Goal: Task Accomplishment & Management: Complete application form

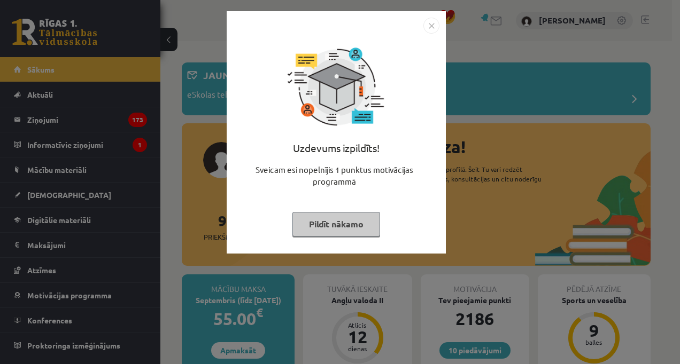
click at [353, 227] on button "Pildīt nākamo" at bounding box center [336, 224] width 88 height 25
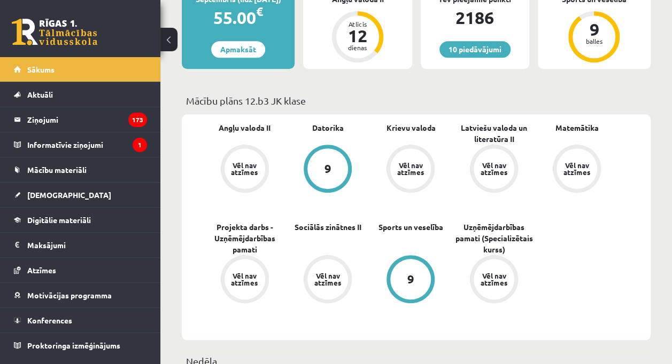
scroll to position [297, 0]
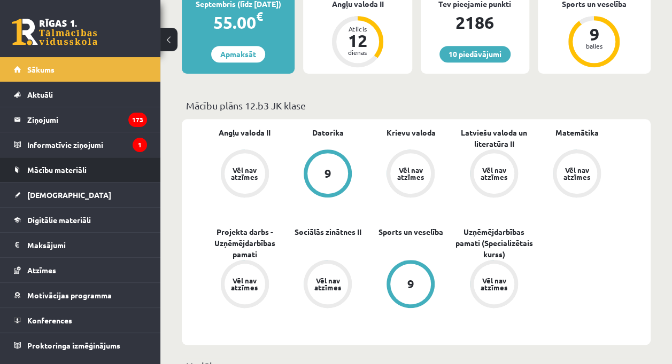
click at [159, 164] on li "Mācību materiāli Mācību materiāli Pieslēgties Uzdevumiem Literatūras saraksts D…" at bounding box center [80, 170] width 160 height 26
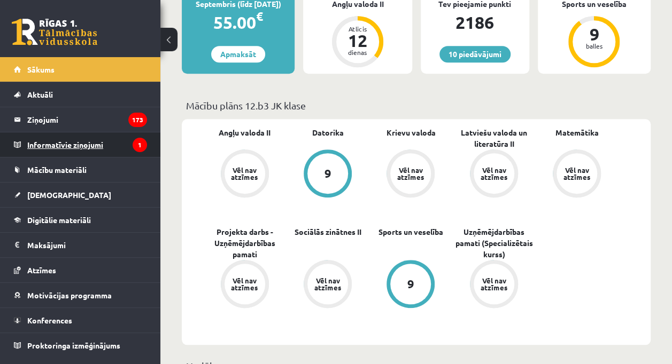
click at [103, 144] on legend "Informatīvie ziņojumi 1" at bounding box center [87, 144] width 120 height 25
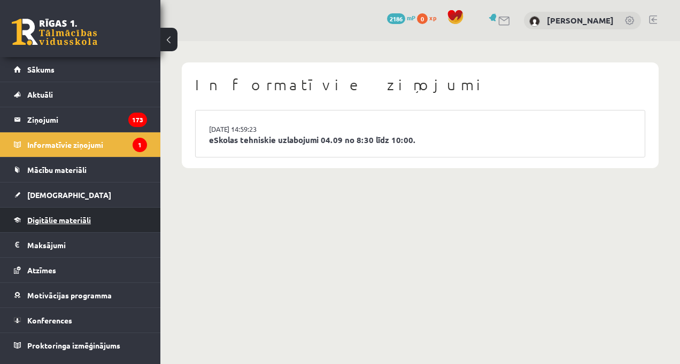
click at [34, 218] on span "Digitālie materiāli" at bounding box center [59, 220] width 64 height 10
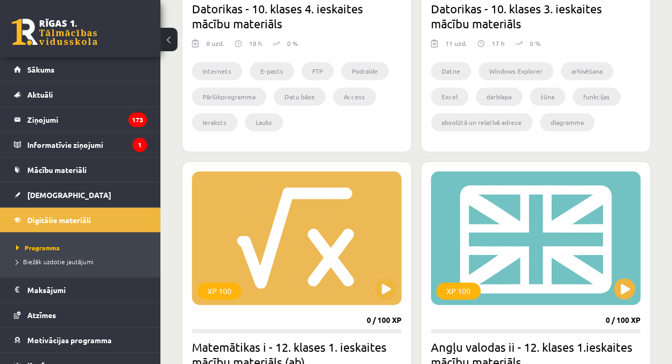
scroll to position [665, 0]
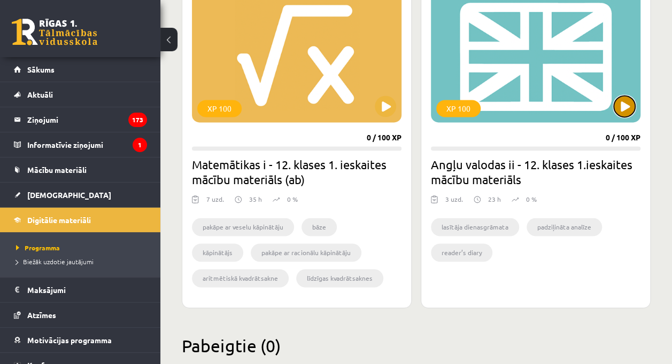
click at [624, 101] on button at bounding box center [623, 106] width 21 height 21
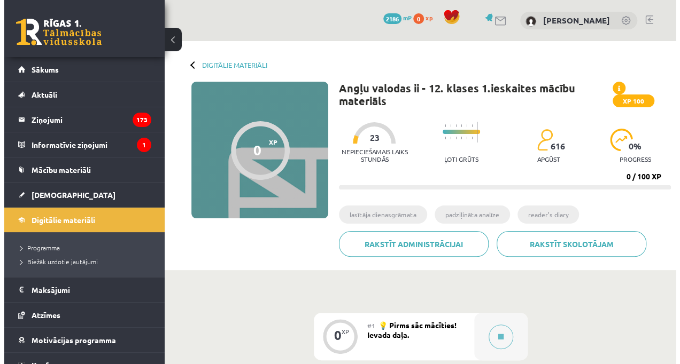
scroll to position [204, 0]
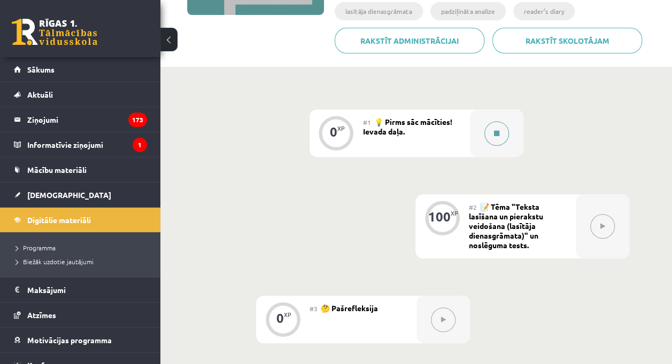
click at [496, 131] on icon at bounding box center [496, 133] width 5 height 6
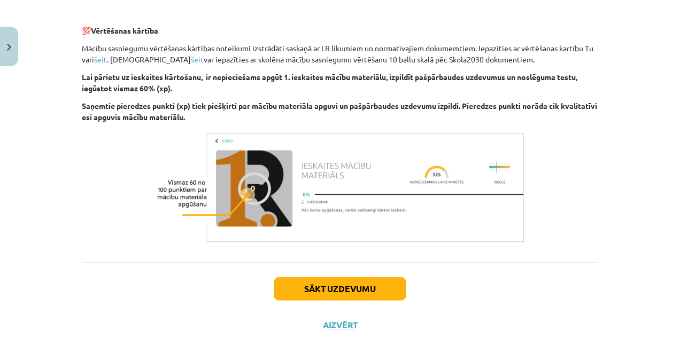
scroll to position [760, 0]
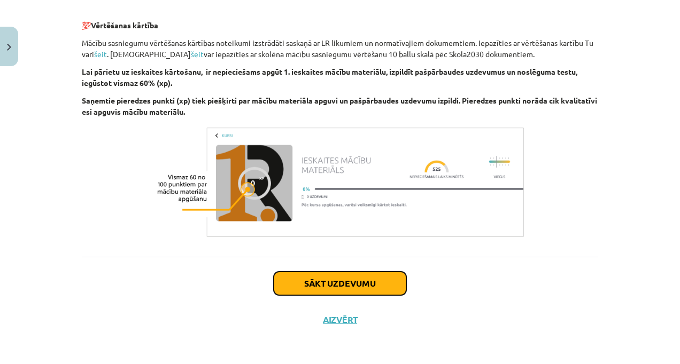
click at [370, 277] on button "Sākt uzdevumu" at bounding box center [340, 284] width 132 height 24
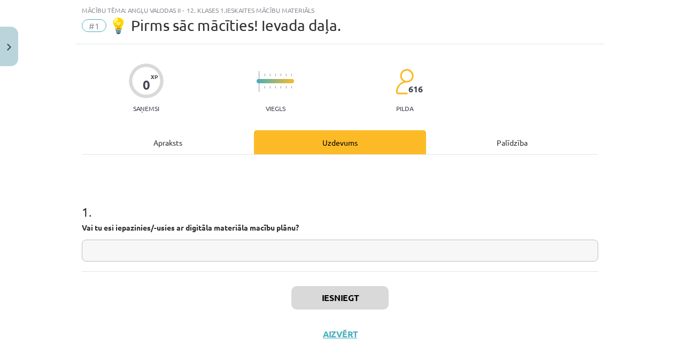
click at [237, 243] on input "text" at bounding box center [340, 251] width 516 height 22
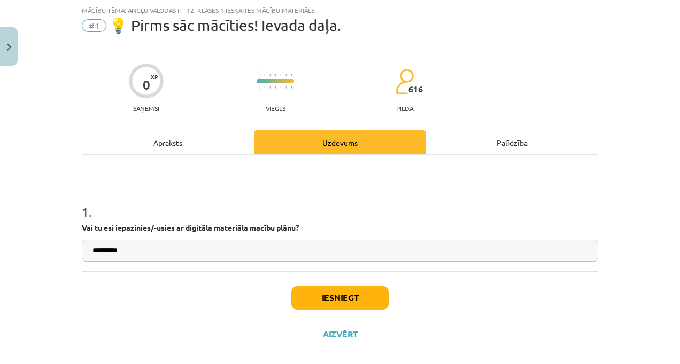
type input "*********"
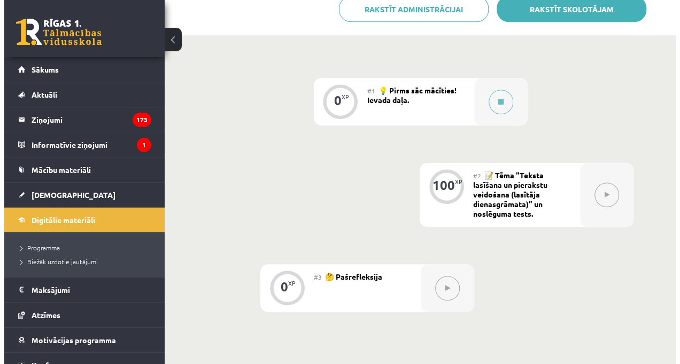
scroll to position [237, 0]
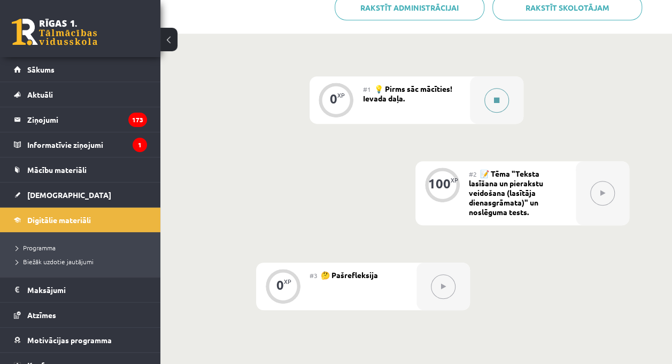
click at [485, 96] on button at bounding box center [496, 100] width 25 height 25
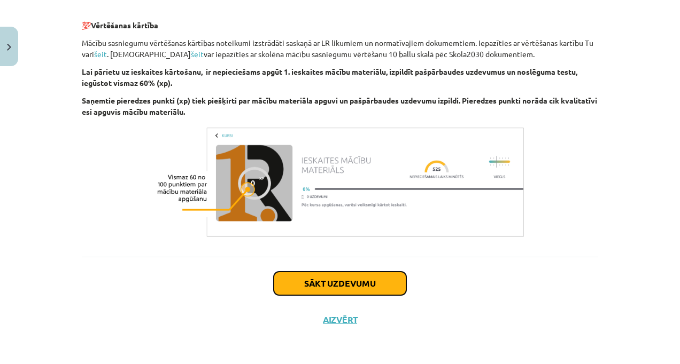
click at [327, 272] on button "Sākt uzdevumu" at bounding box center [340, 284] width 132 height 24
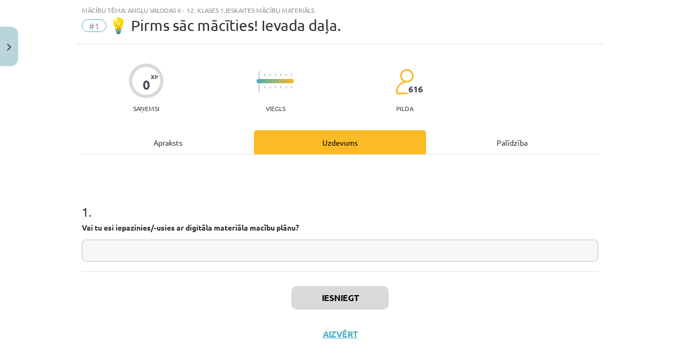
click at [285, 246] on input "text" at bounding box center [340, 251] width 516 height 22
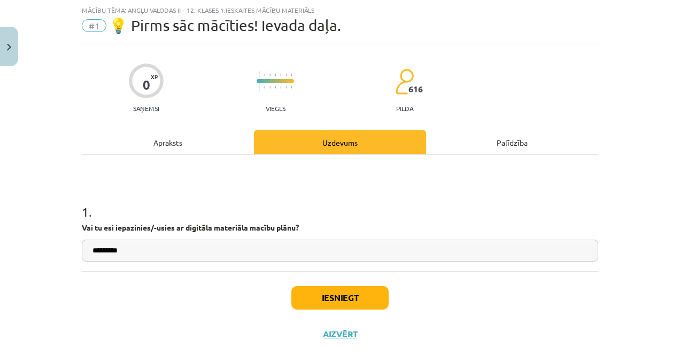
type input "*********"
click at [323, 297] on button "Iesniegt" at bounding box center [339, 298] width 97 height 24
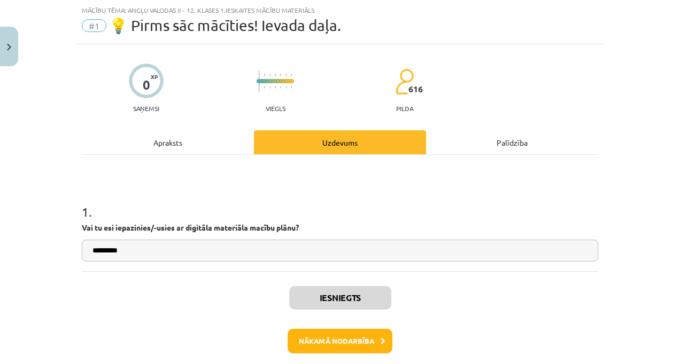
scroll to position [237, 0]
click at [339, 341] on button "Nākamā nodarbība" at bounding box center [339, 341] width 105 height 25
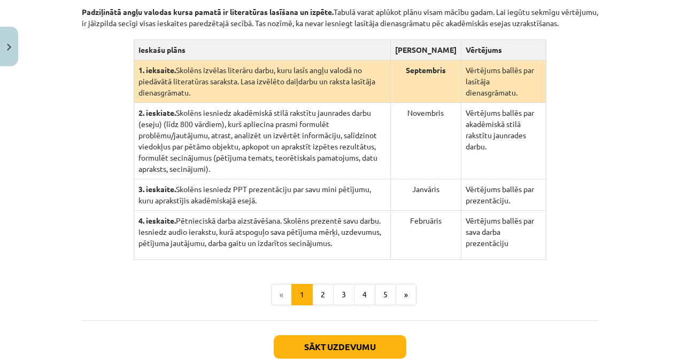
scroll to position [254, 0]
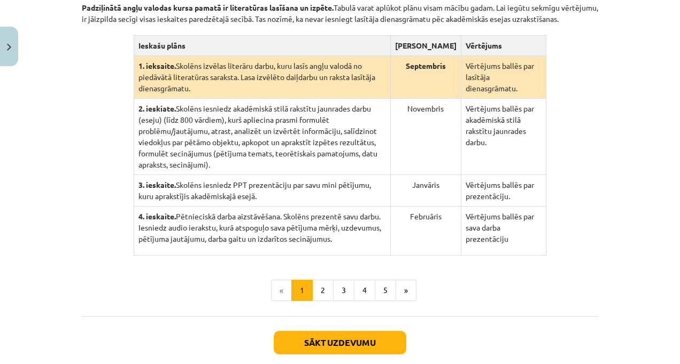
click at [331, 127] on td "2. ieskiate. Skolēns iesniedz akadēmiskā stilā rakstītu jaunrades darbu (eseju)…" at bounding box center [262, 137] width 256 height 76
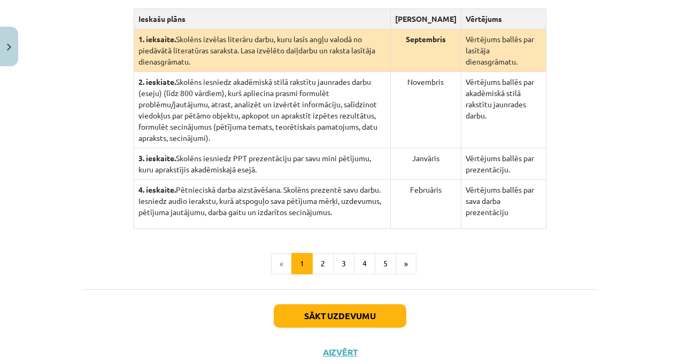
scroll to position [282, 0]
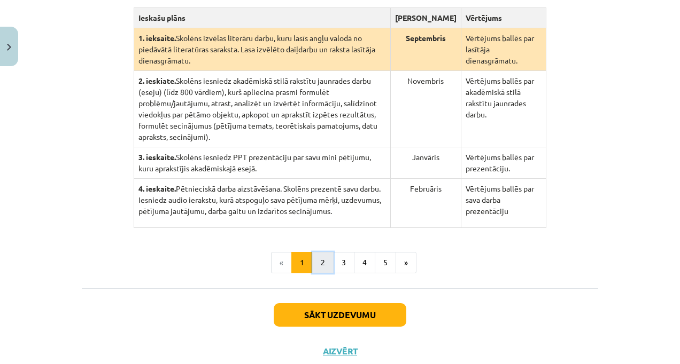
click at [318, 252] on button "2" at bounding box center [322, 262] width 21 height 21
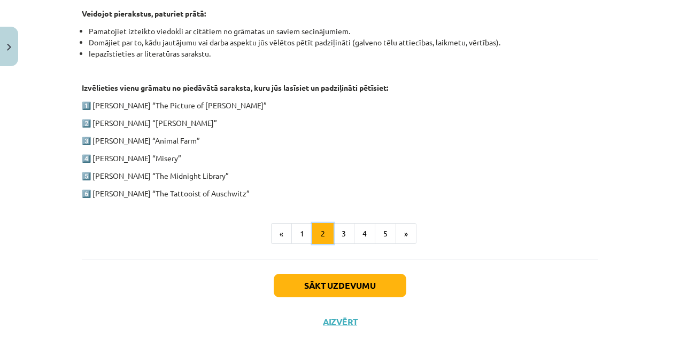
scroll to position [556, 0]
click at [339, 228] on button "3" at bounding box center [343, 233] width 21 height 21
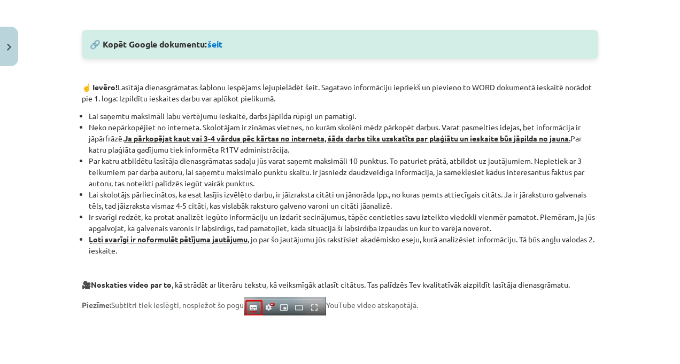
scroll to position [599, 0]
click at [217, 45] on link "šeit" at bounding box center [214, 43] width 15 height 11
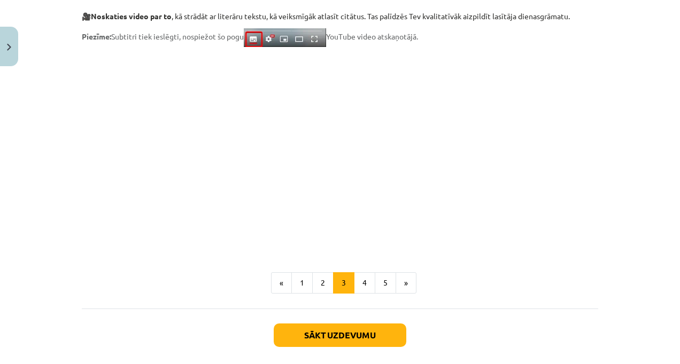
scroll to position [919, 0]
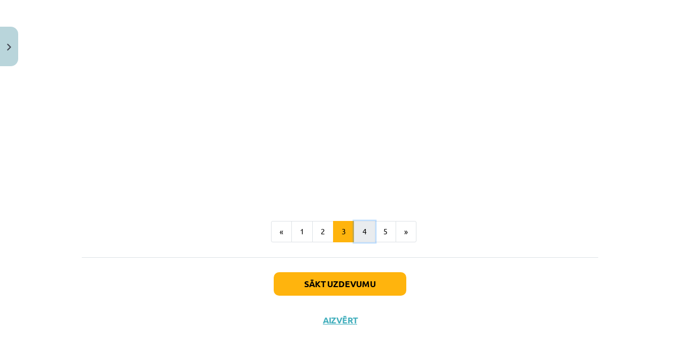
click at [358, 238] on button "4" at bounding box center [364, 231] width 21 height 21
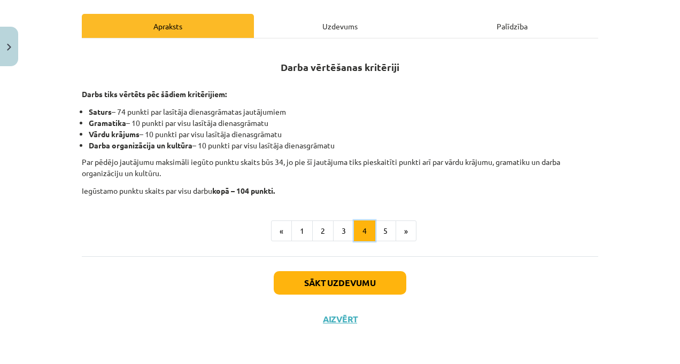
scroll to position [159, 0]
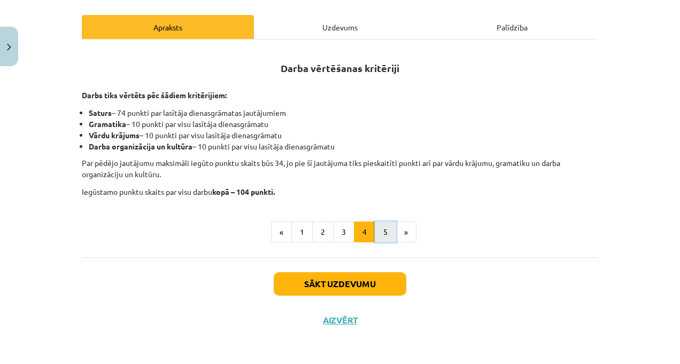
click at [384, 234] on button "5" at bounding box center [385, 232] width 21 height 21
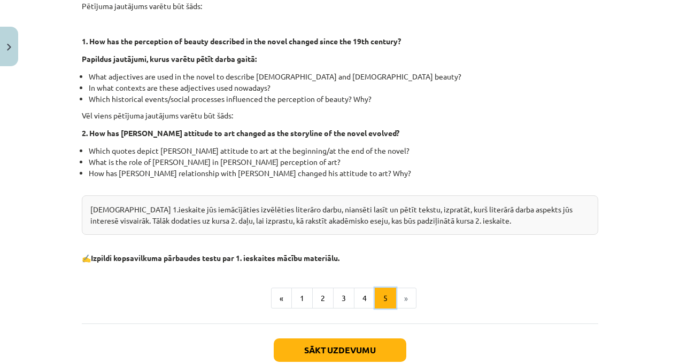
scroll to position [285, 0]
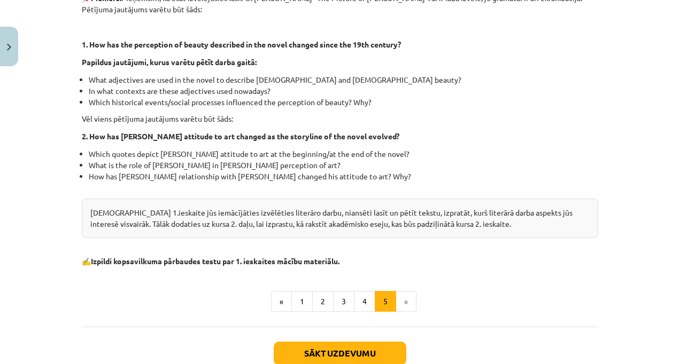
click at [399, 305] on li "»" at bounding box center [406, 301] width 20 height 21
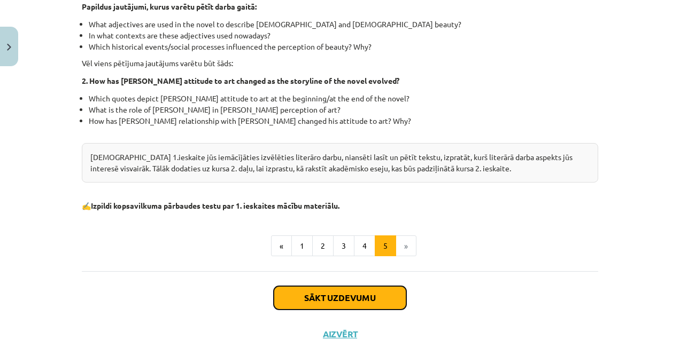
click at [348, 302] on button "Sākt uzdevumu" at bounding box center [340, 298] width 132 height 24
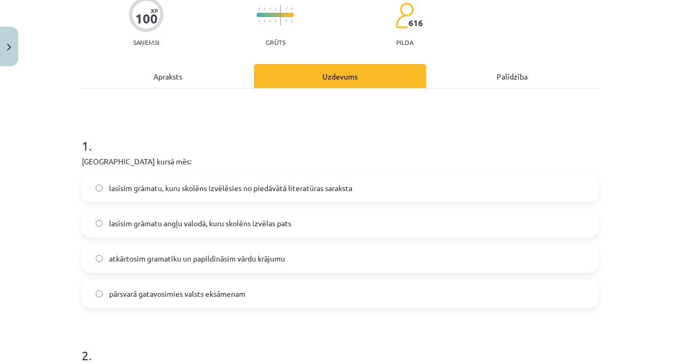
scroll to position [107, 0]
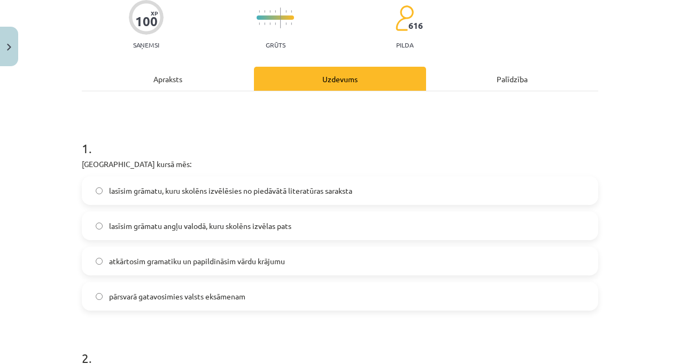
click at [177, 195] on span "lasīsim grāmatu, kuru skolēns izvēlēsies no piedāvātā literatūras saraksta" at bounding box center [230, 190] width 243 height 11
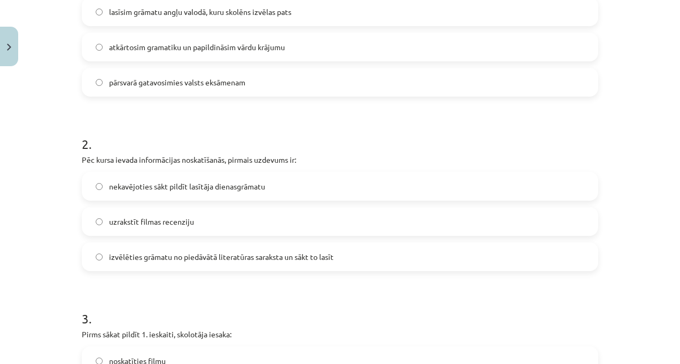
scroll to position [330, 0]
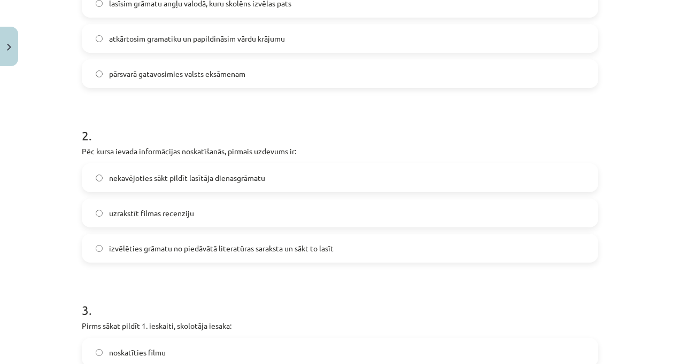
click at [154, 255] on label "izvēlēties grāmatu no piedāvātā literatūras saraksta un sākt to lasīt" at bounding box center [340, 248] width 514 height 27
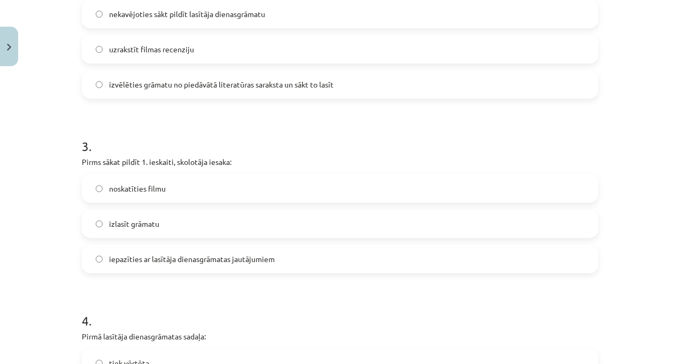
scroll to position [504, 0]
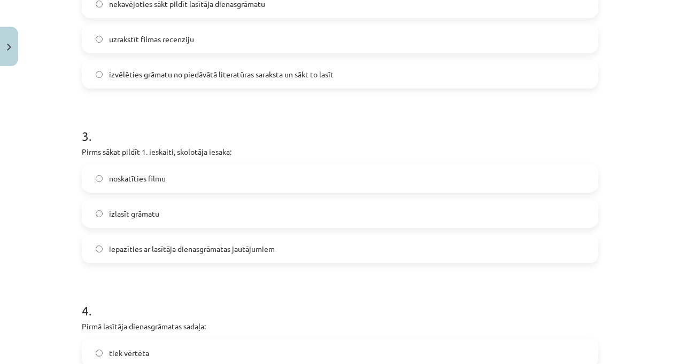
click at [160, 256] on label "iepazīties ar lasītāja dienasgrāmatas jautājumiem" at bounding box center [340, 249] width 514 height 27
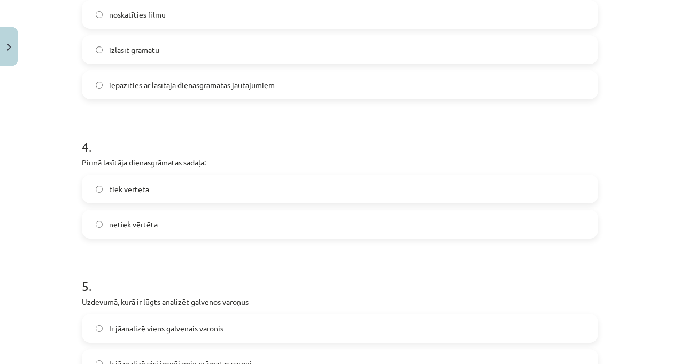
scroll to position [669, 0]
click at [166, 228] on label "netiek vērtēta" at bounding box center [340, 223] width 514 height 27
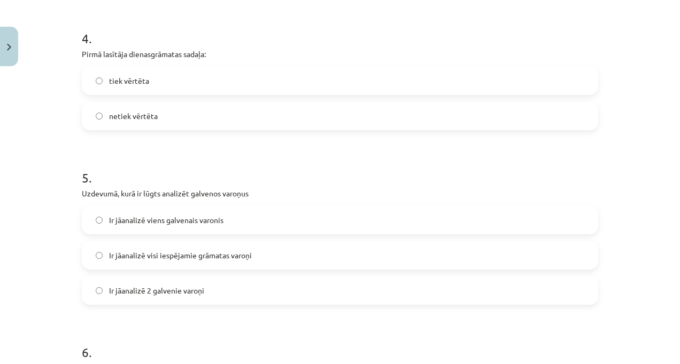
scroll to position [826, 0]
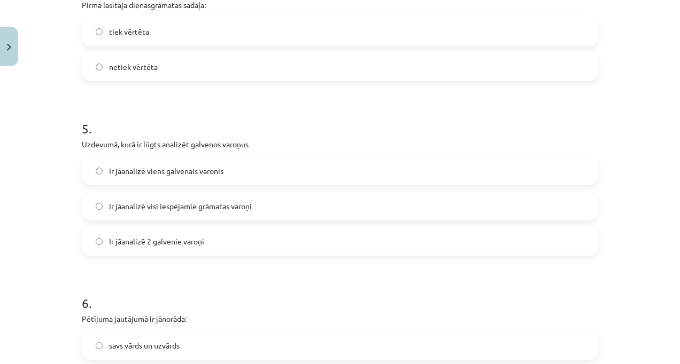
click at [172, 215] on label "Ir jāanalizē visi iespējamie grāmatas varoņi" at bounding box center [340, 206] width 514 height 27
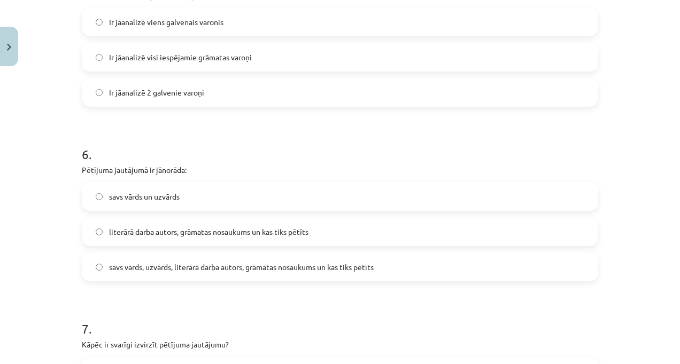
scroll to position [974, 0]
click at [184, 230] on span "literārā darba autors, grāmatas nosaukums un kas tiks pētīts" at bounding box center [208, 233] width 199 height 11
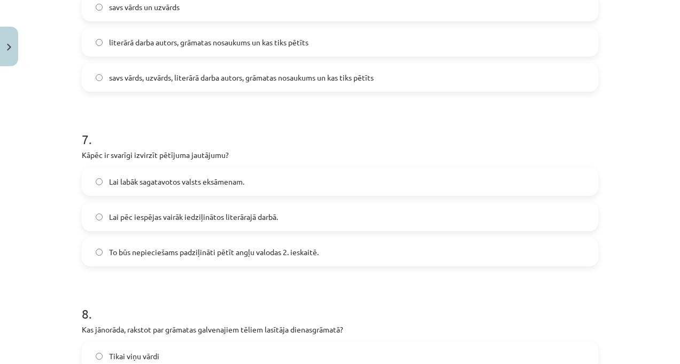
scroll to position [1168, 0]
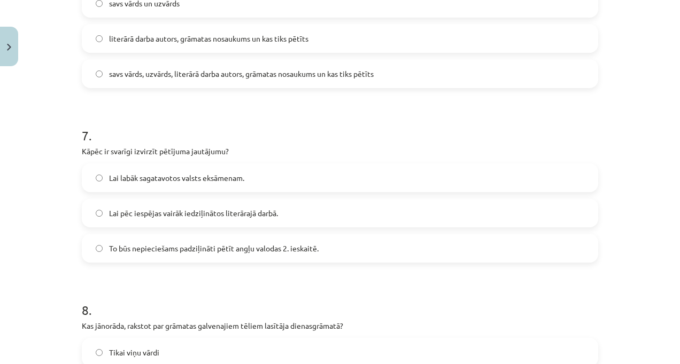
click at [175, 243] on span "To būs nepieciešams padziļināti pētīt angļu valodas 2. ieskaitē." at bounding box center [213, 248] width 209 height 11
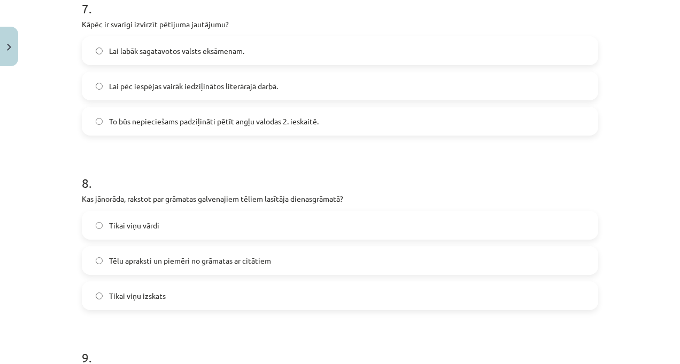
scroll to position [1319, 0]
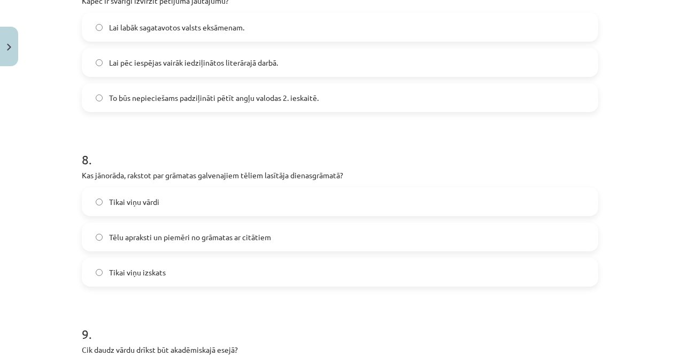
click at [238, 241] on span "Tēlu apraksti un piemēri no grāmatas ar citātiem" at bounding box center [190, 237] width 162 height 11
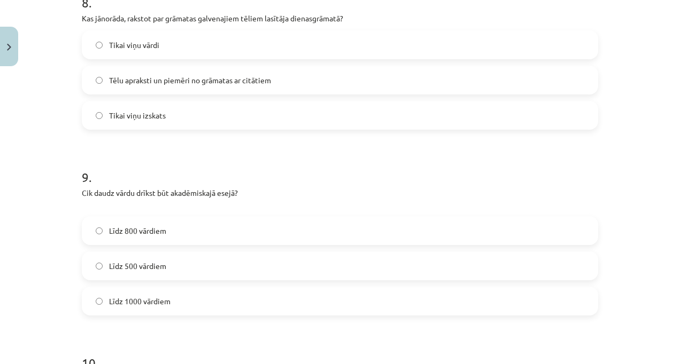
scroll to position [1505, 0]
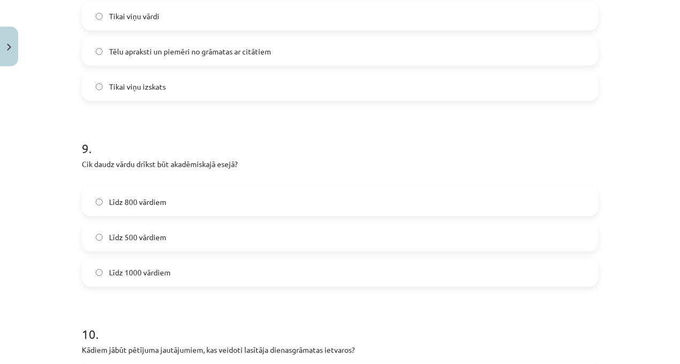
click at [227, 199] on label "Līdz 800 vārdiem" at bounding box center [340, 202] width 514 height 27
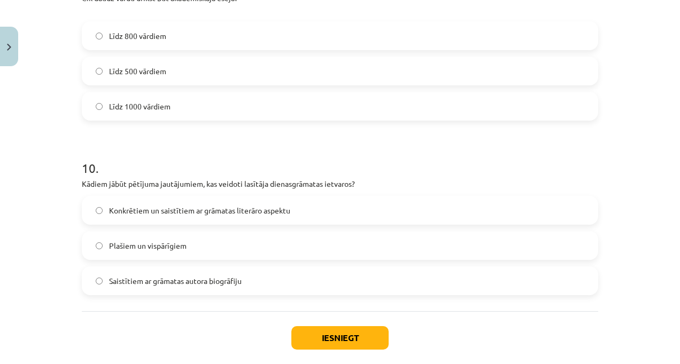
scroll to position [1673, 0]
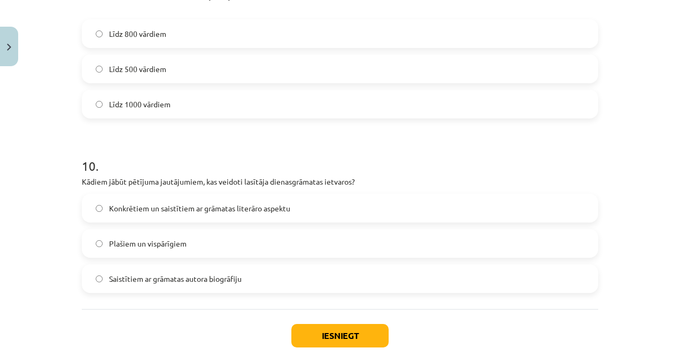
click at [220, 206] on span "Konkrētiem un saistītiem ar grāmatas literāro aspektu" at bounding box center [199, 208] width 181 height 11
click at [355, 330] on button "Iesniegt" at bounding box center [339, 336] width 97 height 24
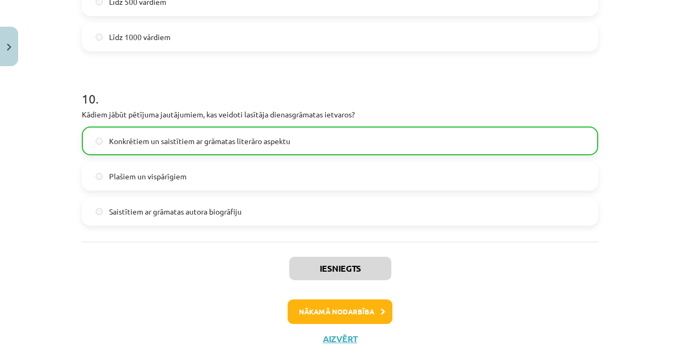
scroll to position [1759, 0]
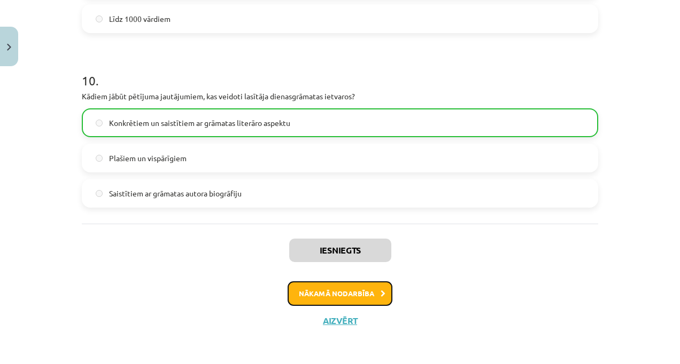
click at [331, 293] on button "Nākamā nodarbība" at bounding box center [339, 294] width 105 height 25
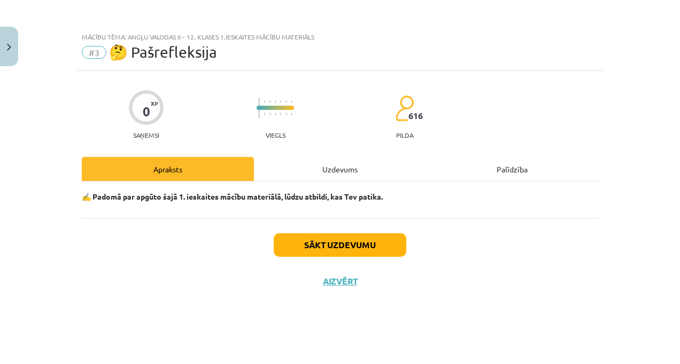
scroll to position [0, 0]
click at [330, 228] on div "Sākt uzdevumu Aizvērt" at bounding box center [340, 256] width 516 height 75
click at [330, 229] on div "Sākt uzdevumu Aizvērt" at bounding box center [340, 256] width 516 height 75
click at [336, 245] on button "Sākt uzdevumu" at bounding box center [340, 245] width 132 height 24
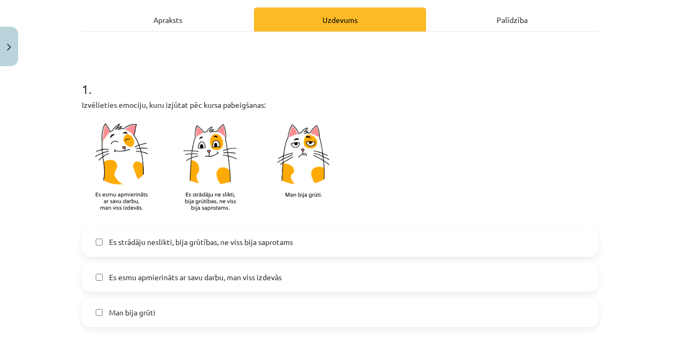
scroll to position [150, 0]
click at [245, 274] on span "Es esmu apmierināts ar savu darbu, man viss izdevās" at bounding box center [195, 276] width 173 height 11
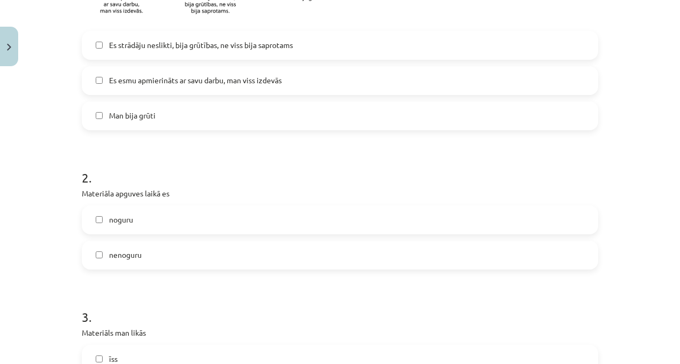
scroll to position [348, 0]
click at [159, 248] on label "nenoguru" at bounding box center [340, 254] width 514 height 27
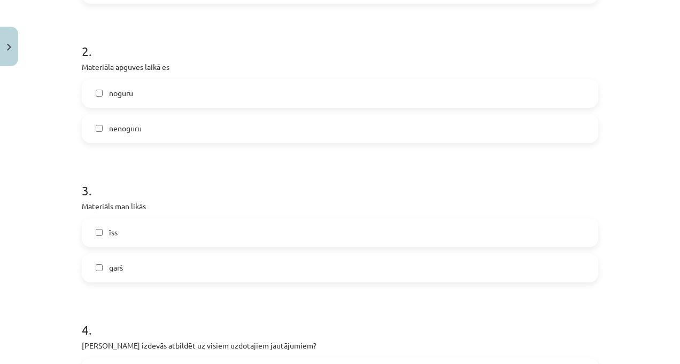
scroll to position [474, 0]
click at [156, 236] on label "īss" at bounding box center [340, 232] width 514 height 27
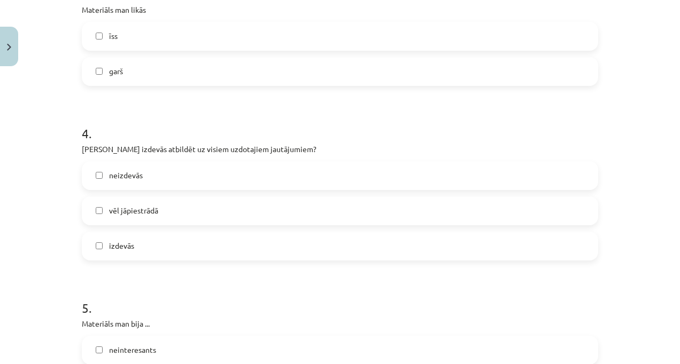
scroll to position [673, 0]
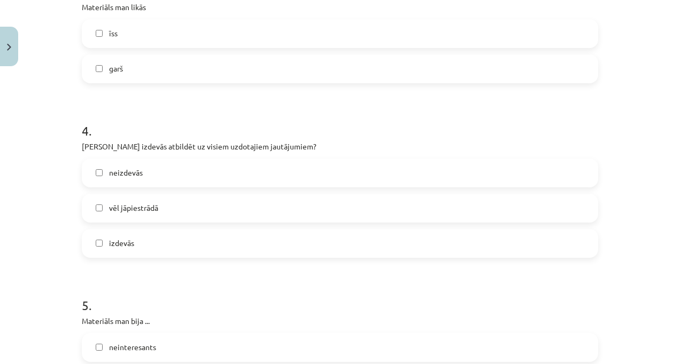
click at [151, 234] on label "izdevās" at bounding box center [340, 243] width 514 height 27
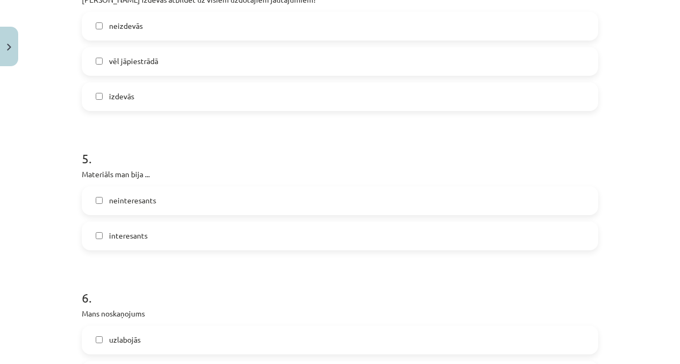
scroll to position [820, 0]
click at [145, 239] on label "interesants" at bounding box center [340, 235] width 514 height 27
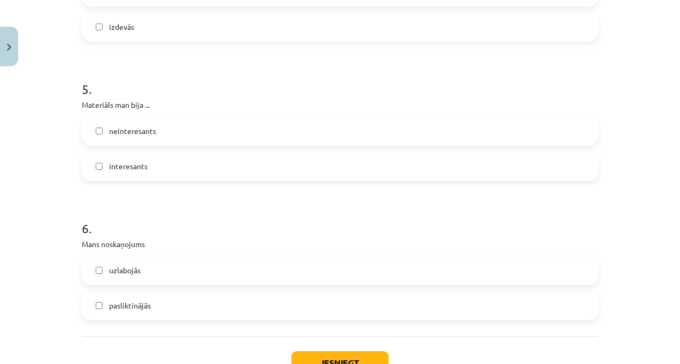
scroll to position [939, 0]
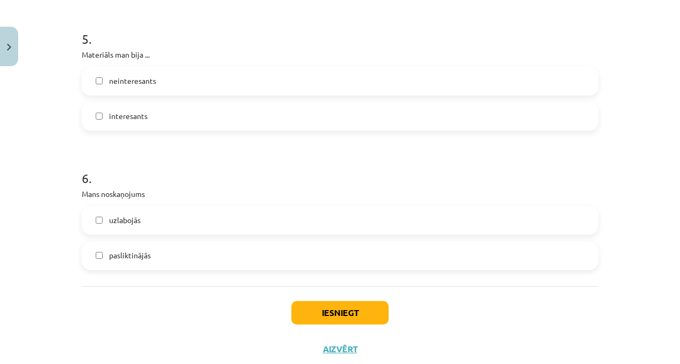
click at [146, 218] on label "uzlabojās" at bounding box center [340, 220] width 514 height 27
click at [355, 317] on button "Iesniegt" at bounding box center [339, 313] width 97 height 24
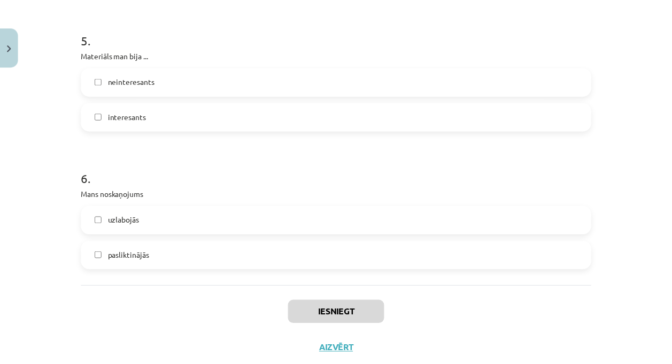
scroll to position [237, 0]
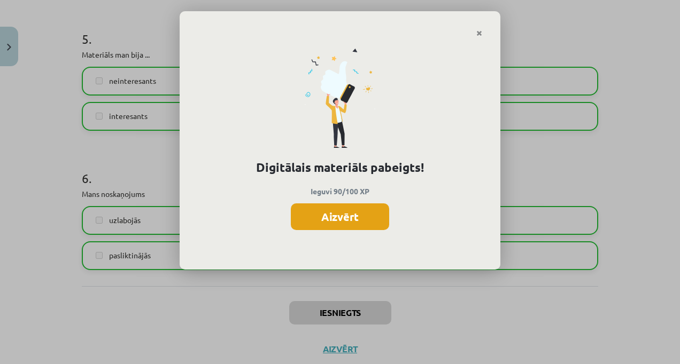
click at [347, 217] on button "Aizvērt" at bounding box center [340, 217] width 98 height 27
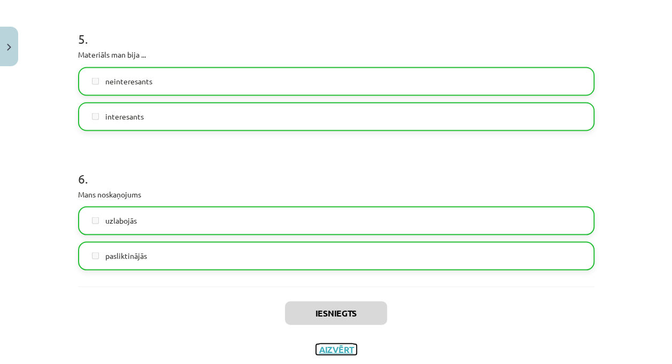
click at [329, 349] on button "Aizvērt" at bounding box center [336, 349] width 41 height 11
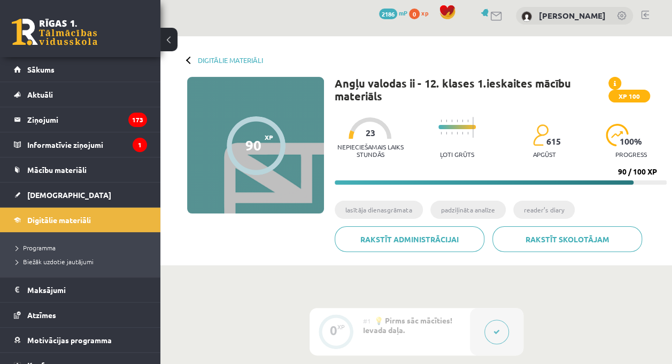
scroll to position [16, 0]
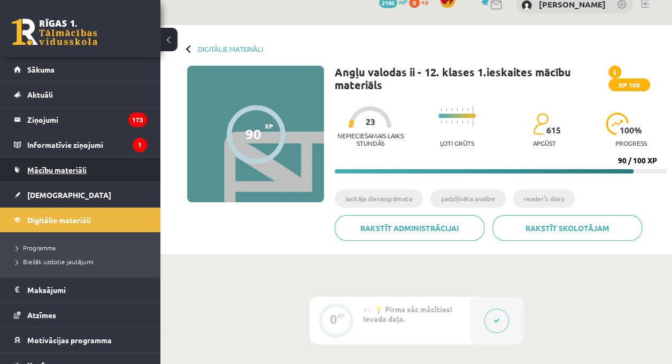
click at [66, 168] on span "Mācību materiāli" at bounding box center [56, 170] width 59 height 10
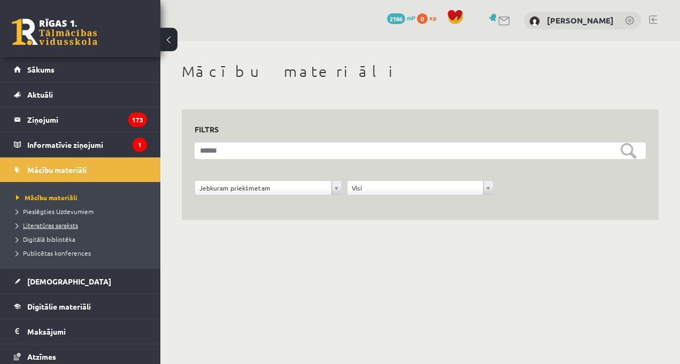
click at [69, 225] on span "Literatūras saraksts" at bounding box center [47, 225] width 62 height 9
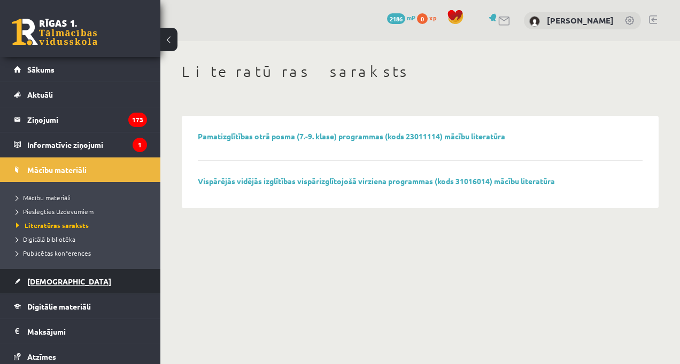
click at [45, 278] on span "[DEMOGRAPHIC_DATA]" at bounding box center [69, 282] width 84 height 10
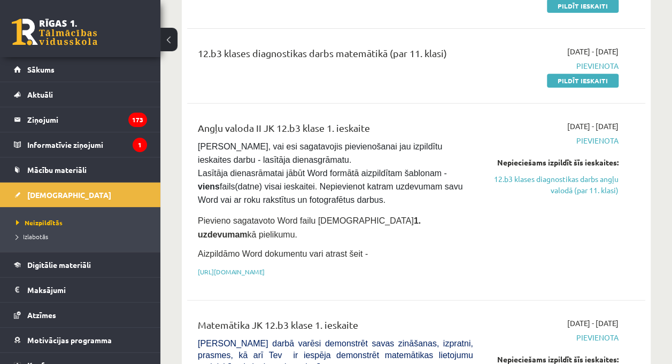
scroll to position [210, 0]
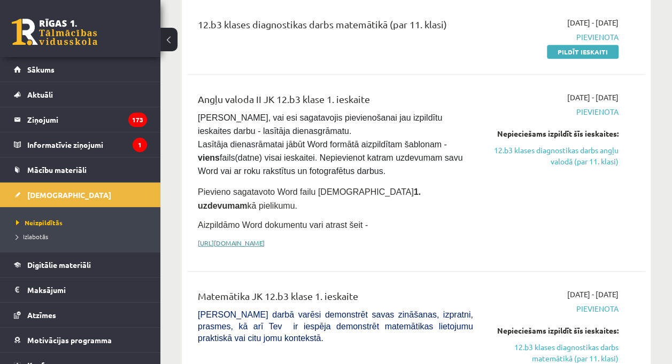
click at [264, 239] on link "https://drive.google.com/drive/folders/1IHE_ip15KOAbO2Se1NDGwZ2e__vlzPUf?usp=sh…" at bounding box center [231, 243] width 67 height 9
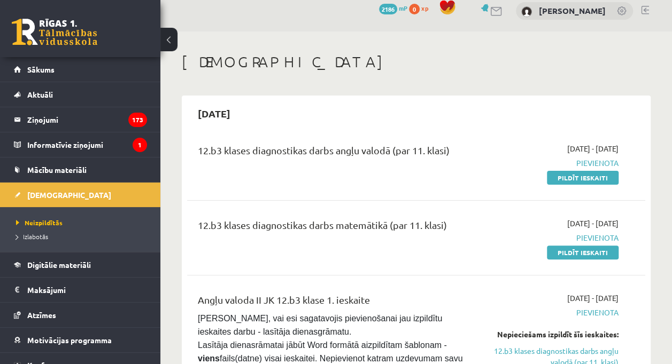
scroll to position [0, 0]
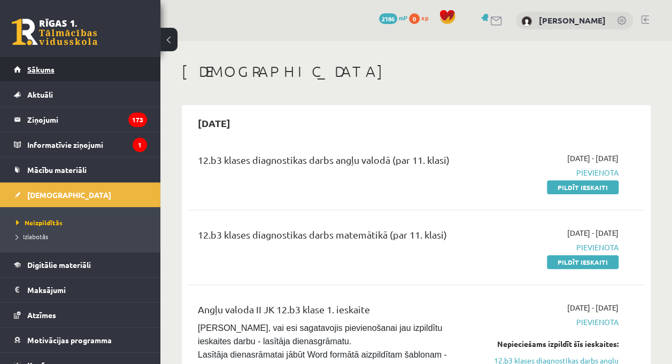
click at [61, 72] on link "Sākums" at bounding box center [80, 69] width 133 height 25
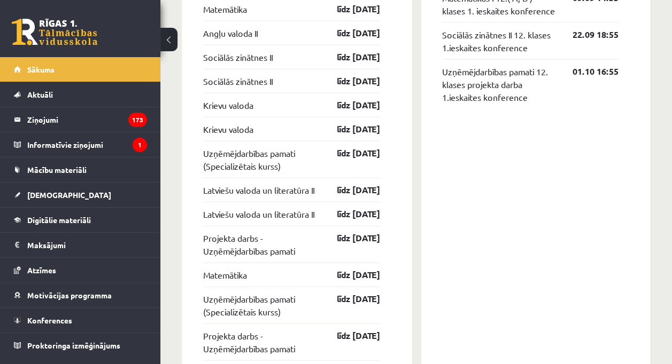
scroll to position [1051, 0]
click at [74, 171] on span "Mācību materiāli" at bounding box center [56, 170] width 59 height 10
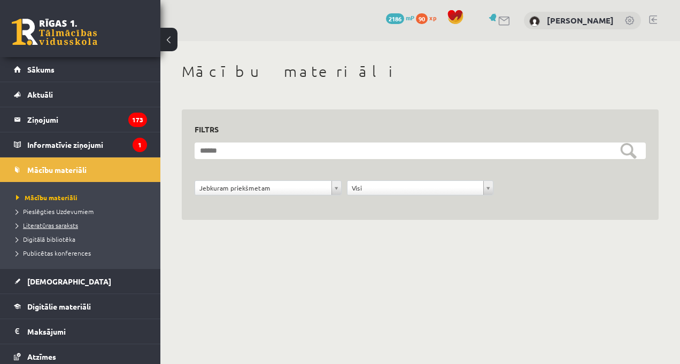
click at [39, 222] on span "Literatūras saraksts" at bounding box center [47, 225] width 62 height 9
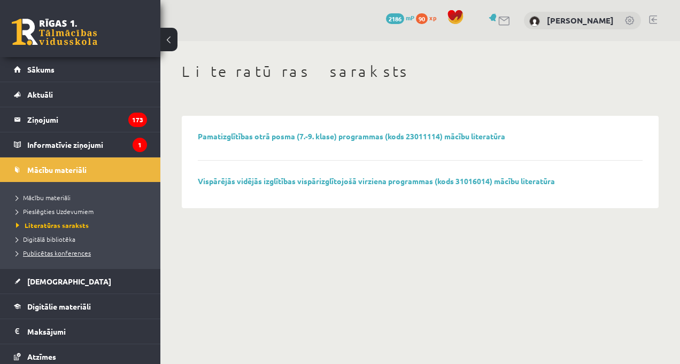
click at [48, 250] on span "Publicētas konferences" at bounding box center [53, 253] width 75 height 9
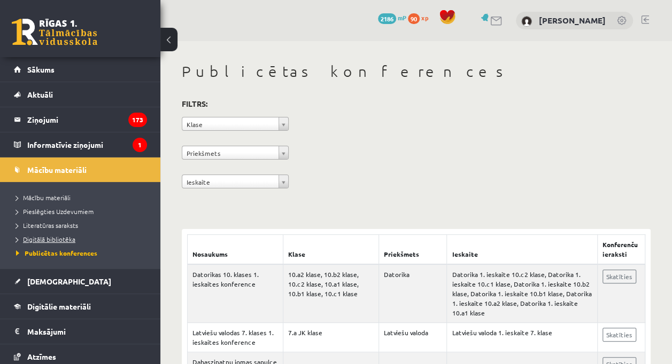
click at [48, 240] on span "Digitālā bibliotēka" at bounding box center [45, 239] width 59 height 9
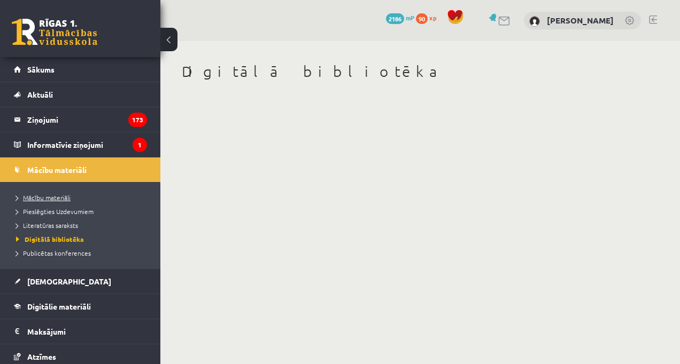
click at [58, 201] on link "Mācību materiāli" at bounding box center [83, 198] width 134 height 10
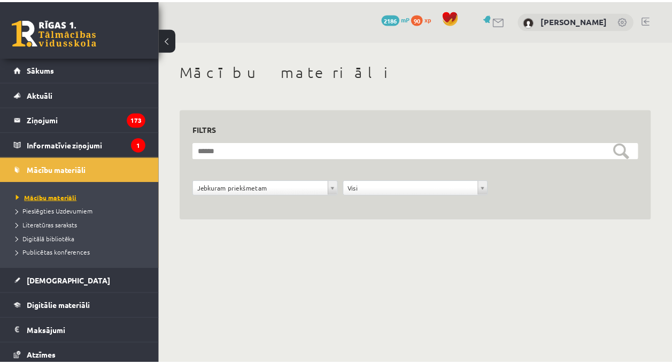
scroll to position [29, 0]
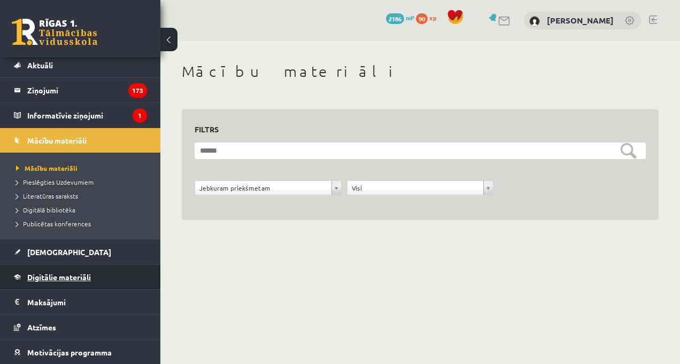
click at [48, 278] on span "Digitālie materiāli" at bounding box center [59, 277] width 64 height 10
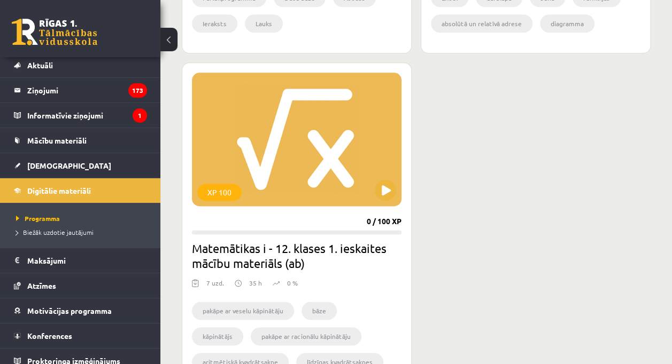
scroll to position [581, 0]
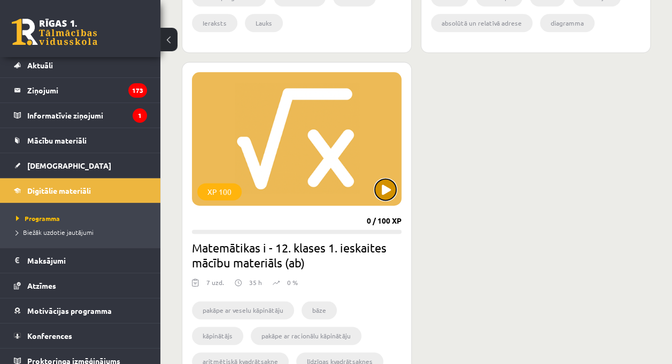
click at [383, 195] on button at bounding box center [385, 189] width 21 height 21
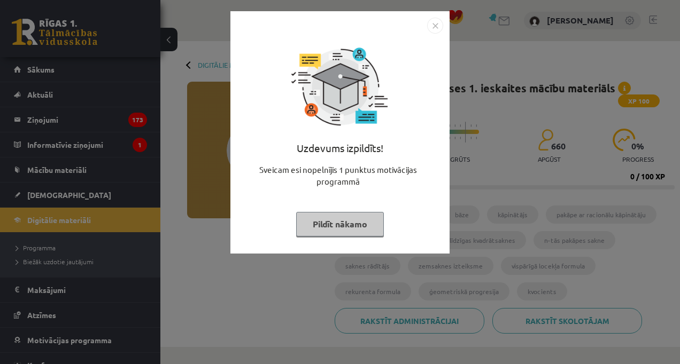
click at [321, 220] on button "Pildīt nākamo" at bounding box center [340, 224] width 88 height 25
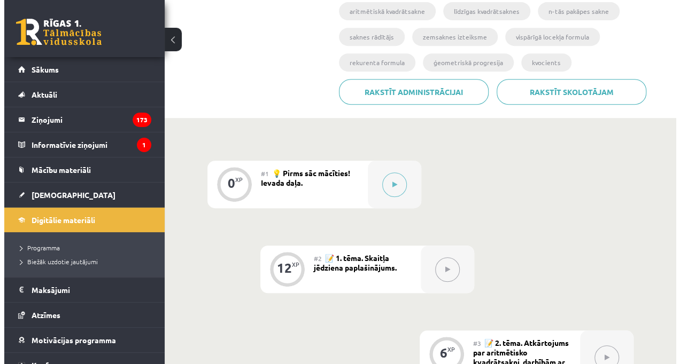
scroll to position [231, 0]
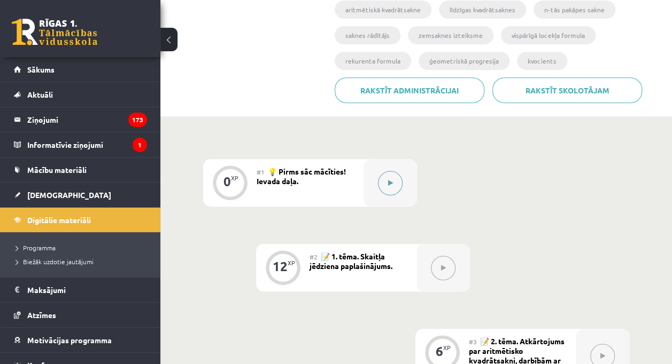
click at [387, 185] on button at bounding box center [390, 183] width 25 height 25
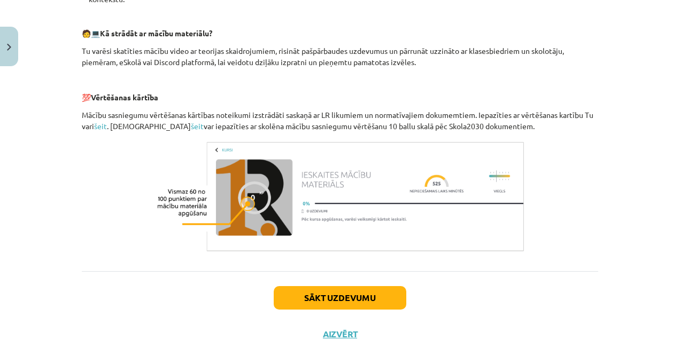
scroll to position [494, 0]
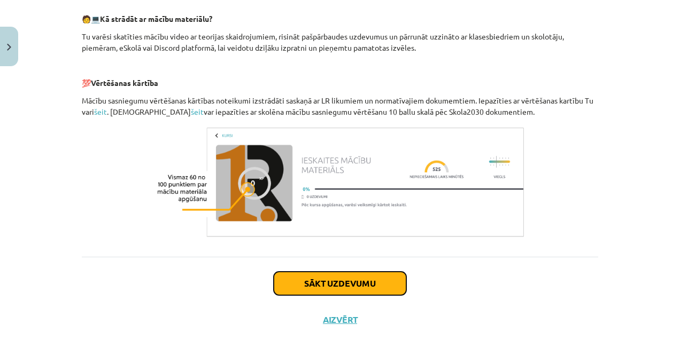
click at [351, 280] on button "Sākt uzdevumu" at bounding box center [340, 284] width 132 height 24
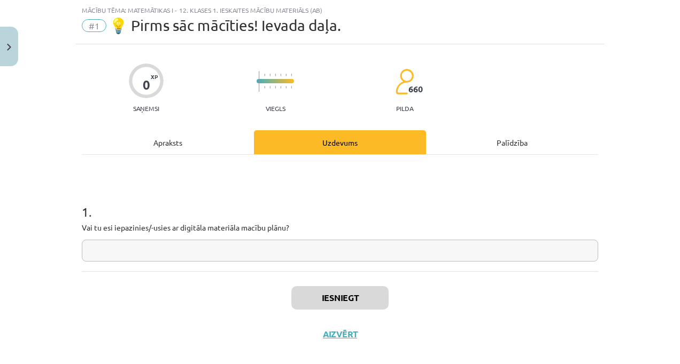
click at [329, 240] on input "text" at bounding box center [340, 251] width 516 height 22
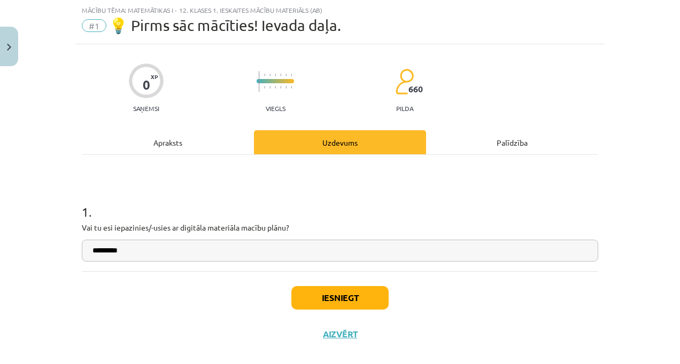
type input "*********"
click at [339, 297] on button "Iesniegt" at bounding box center [339, 298] width 97 height 24
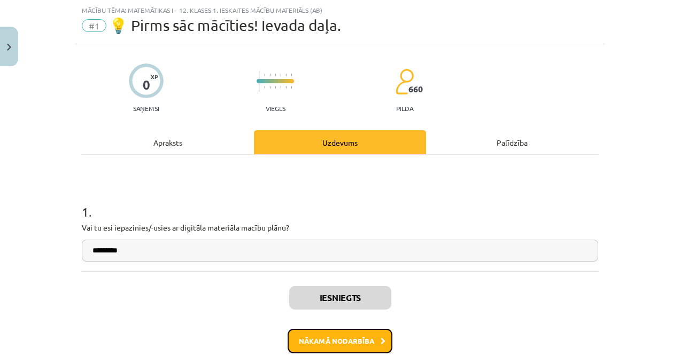
click at [348, 348] on button "Nākamā nodarbība" at bounding box center [339, 341] width 105 height 25
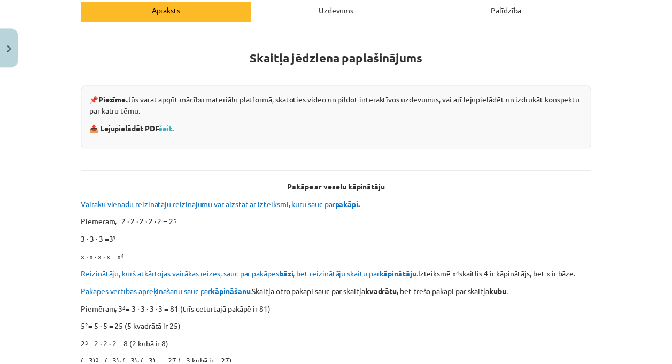
scroll to position [0, 0]
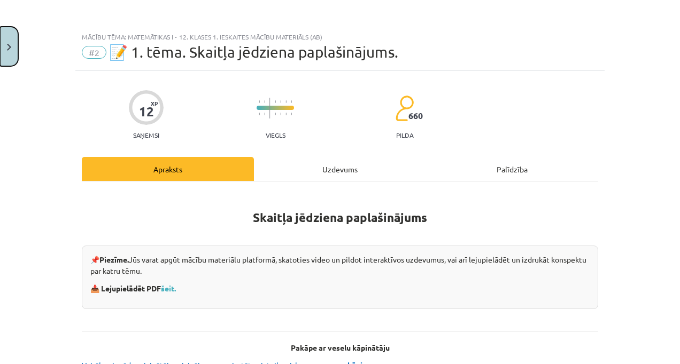
click at [9, 32] on button "Close" at bounding box center [9, 47] width 18 height 40
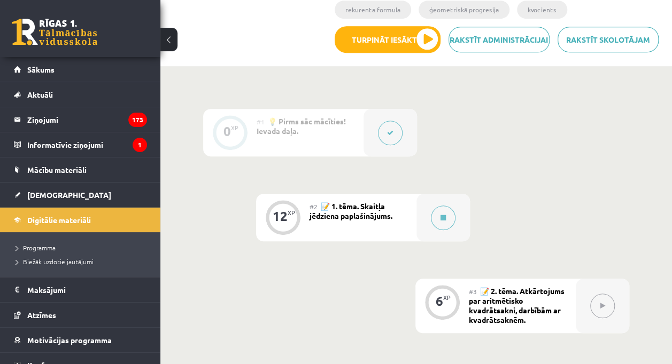
scroll to position [213, 0]
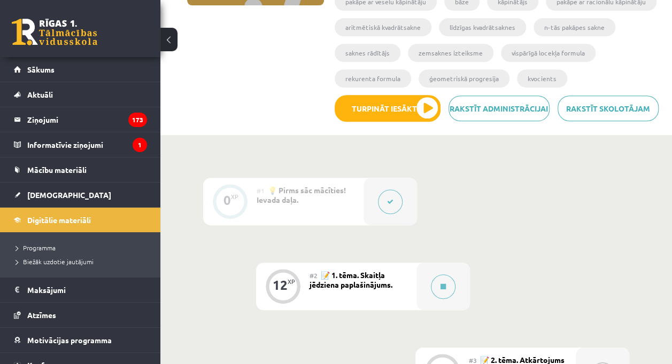
click at [37, 67] on span "Sākums" at bounding box center [40, 70] width 27 height 10
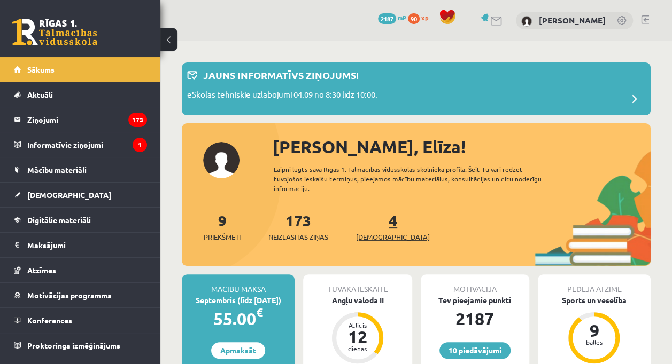
click at [369, 236] on span "[DEMOGRAPHIC_DATA]" at bounding box center [393, 237] width 74 height 11
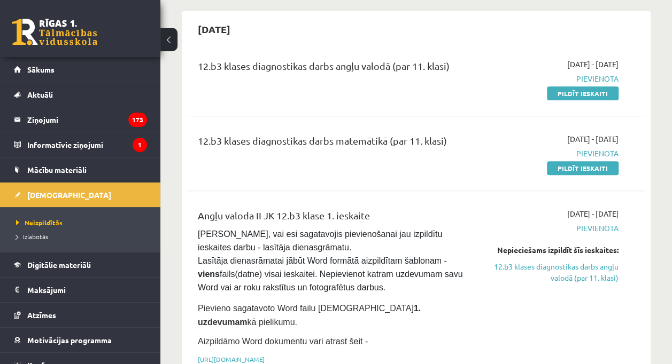
scroll to position [137, 0]
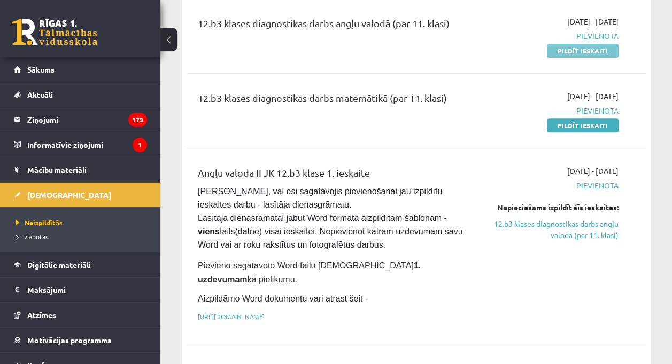
click at [577, 50] on link "Pildīt ieskaiti" at bounding box center [583, 51] width 72 height 14
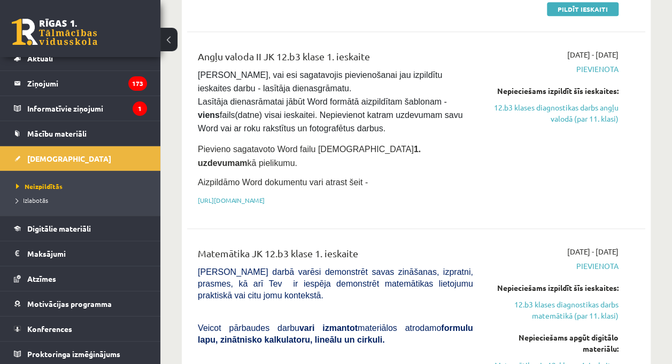
scroll to position [255, 0]
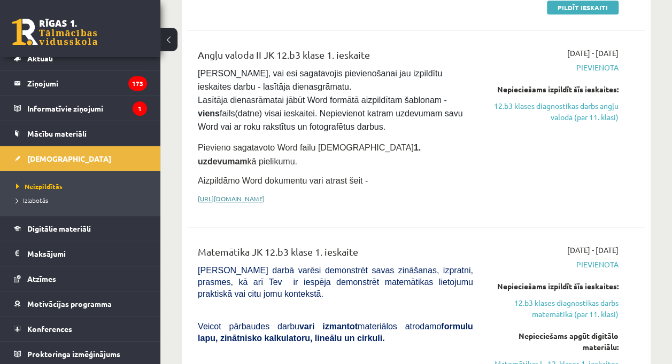
click at [264, 194] on link "[URL][DOMAIN_NAME]" at bounding box center [231, 198] width 67 height 9
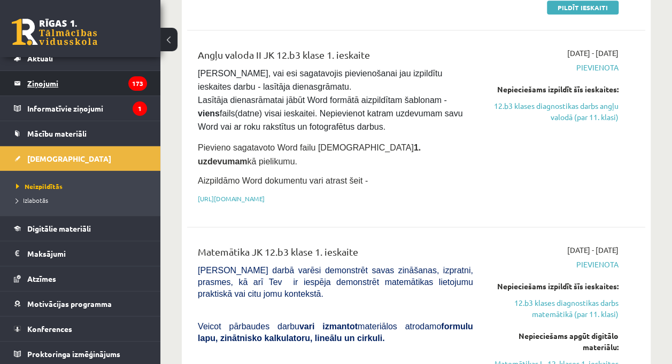
click at [50, 81] on legend "Ziņojumi 173" at bounding box center [87, 83] width 120 height 25
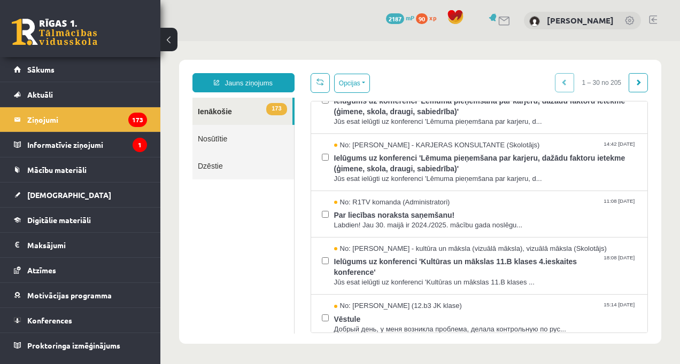
scroll to position [212, 0]
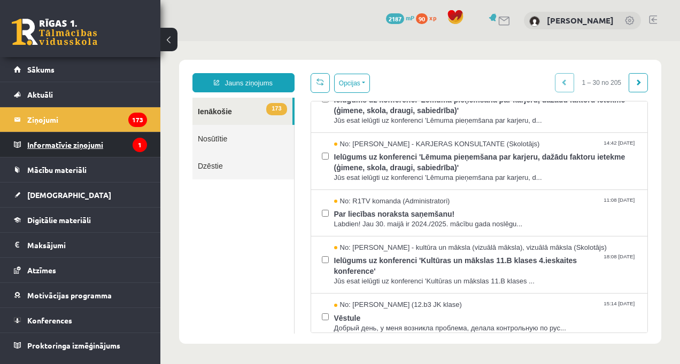
click at [93, 140] on legend "Informatīvie ziņojumi 1" at bounding box center [87, 144] width 120 height 25
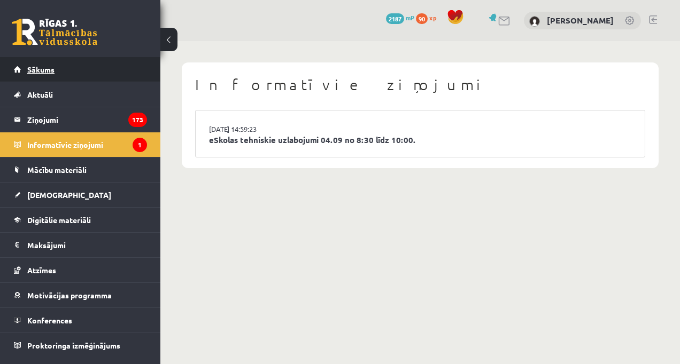
click at [41, 66] on span "Sākums" at bounding box center [40, 70] width 27 height 10
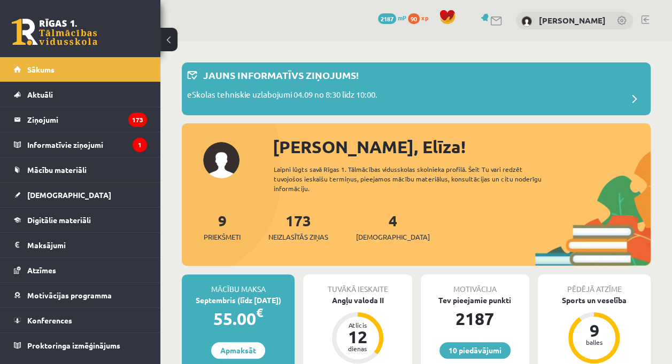
scroll to position [78, 0]
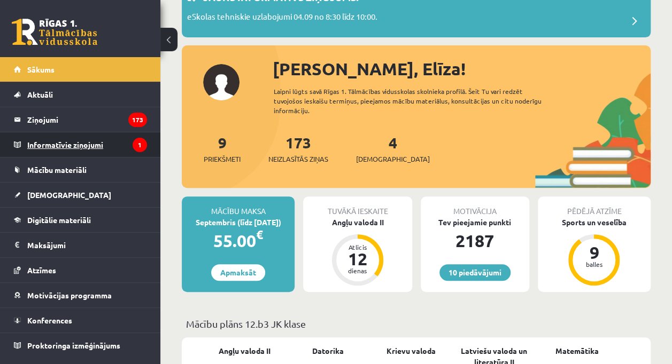
click at [45, 137] on legend "Informatīvie ziņojumi 1" at bounding box center [87, 144] width 120 height 25
